Goal: Information Seeking & Learning: Learn about a topic

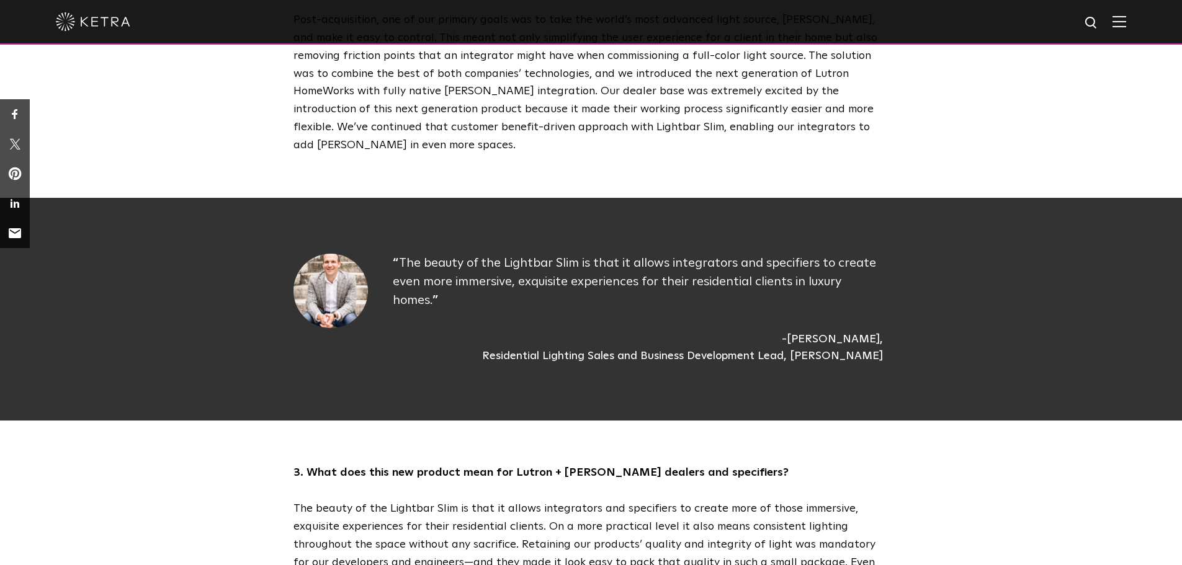
scroll to position [1189, 0]
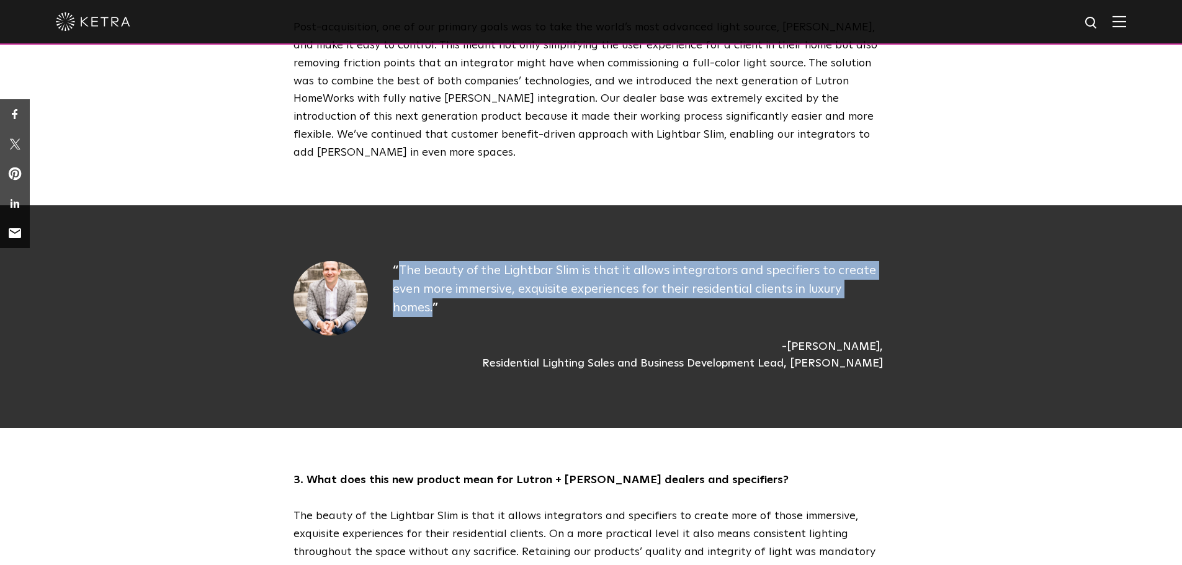
drag, startPoint x: 398, startPoint y: 194, endPoint x: 878, endPoint y: 218, distance: 480.8
click at [878, 261] on p "The beauty of the Lightbar Slim is that it allows integrators and specifiers to…" at bounding box center [641, 289] width 496 height 56
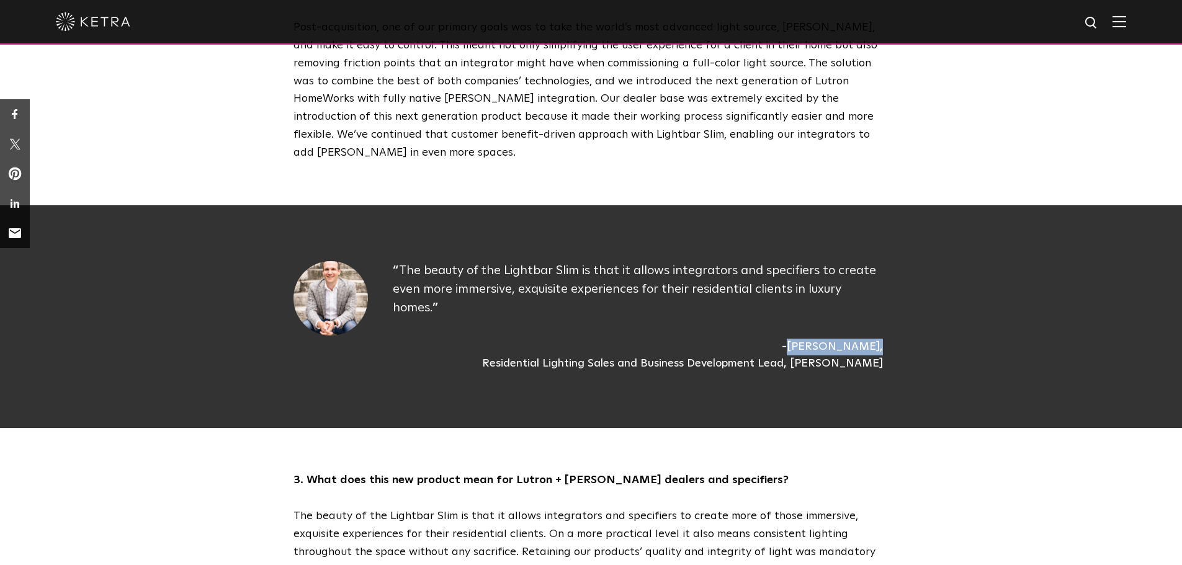
drag, startPoint x: 476, startPoint y: 256, endPoint x: 546, endPoint y: 261, distance: 70.2
click at [546, 339] on div "[PERSON_NAME] Residential Lighting Sales and Business Development Lead, [PERSON…" at bounding box center [641, 356] width 496 height 34
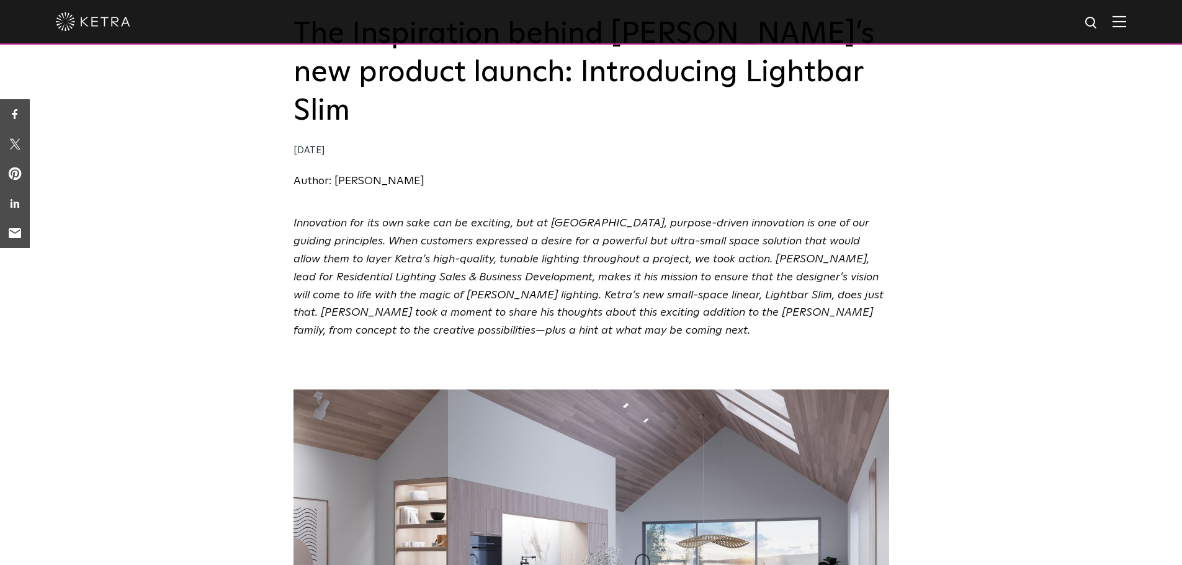
scroll to position [0, 0]
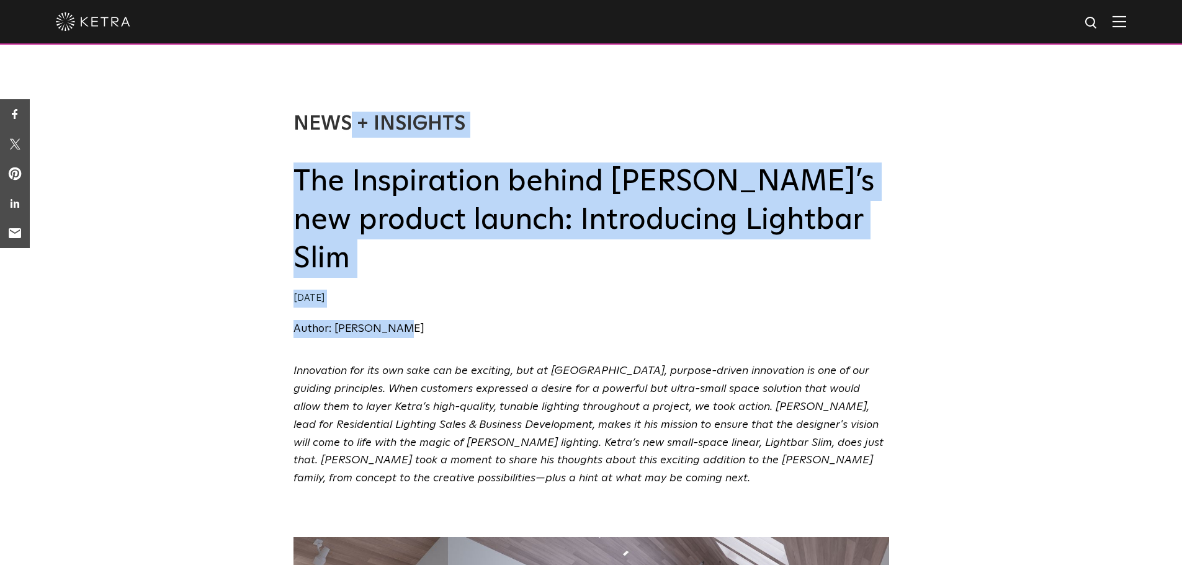
drag, startPoint x: 427, startPoint y: 292, endPoint x: 292, endPoint y: 284, distance: 135.4
click at [292, 284] on div "News + Insights The Inspiration behind Ketra’s new product launch: Introducing …" at bounding box center [591, 212] width 1182 height 300
click at [458, 320] on div "Author: [PERSON_NAME]" at bounding box center [591, 329] width 596 height 18
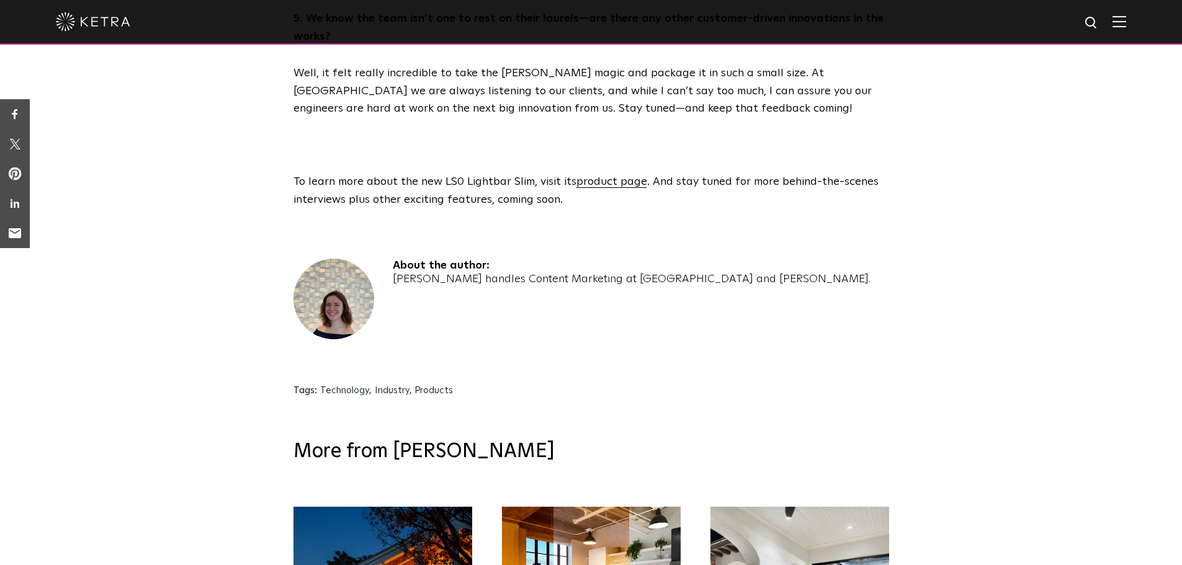
scroll to position [1941, 0]
click at [457, 257] on h4 "About the author:" at bounding box center [632, 264] width 478 height 14
